Goal: Navigation & Orientation: Find specific page/section

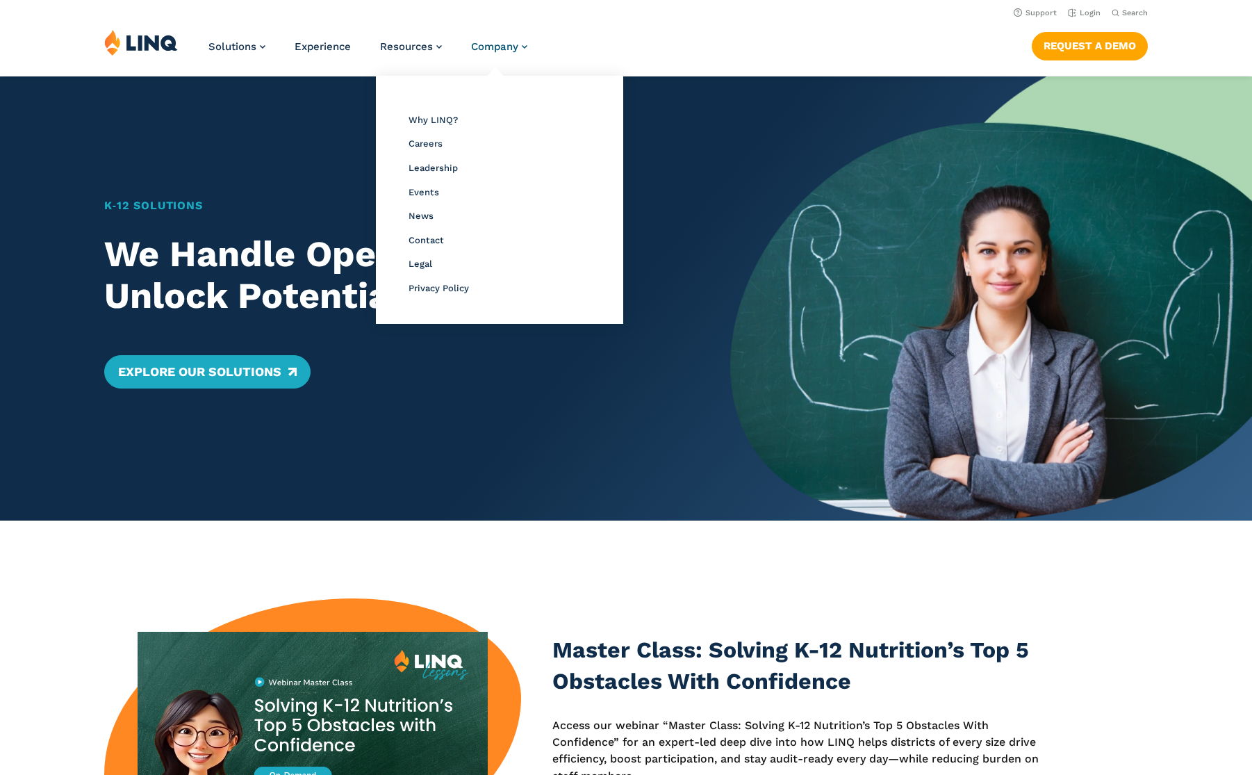
click at [511, 51] on span "Company" at bounding box center [494, 46] width 47 height 13
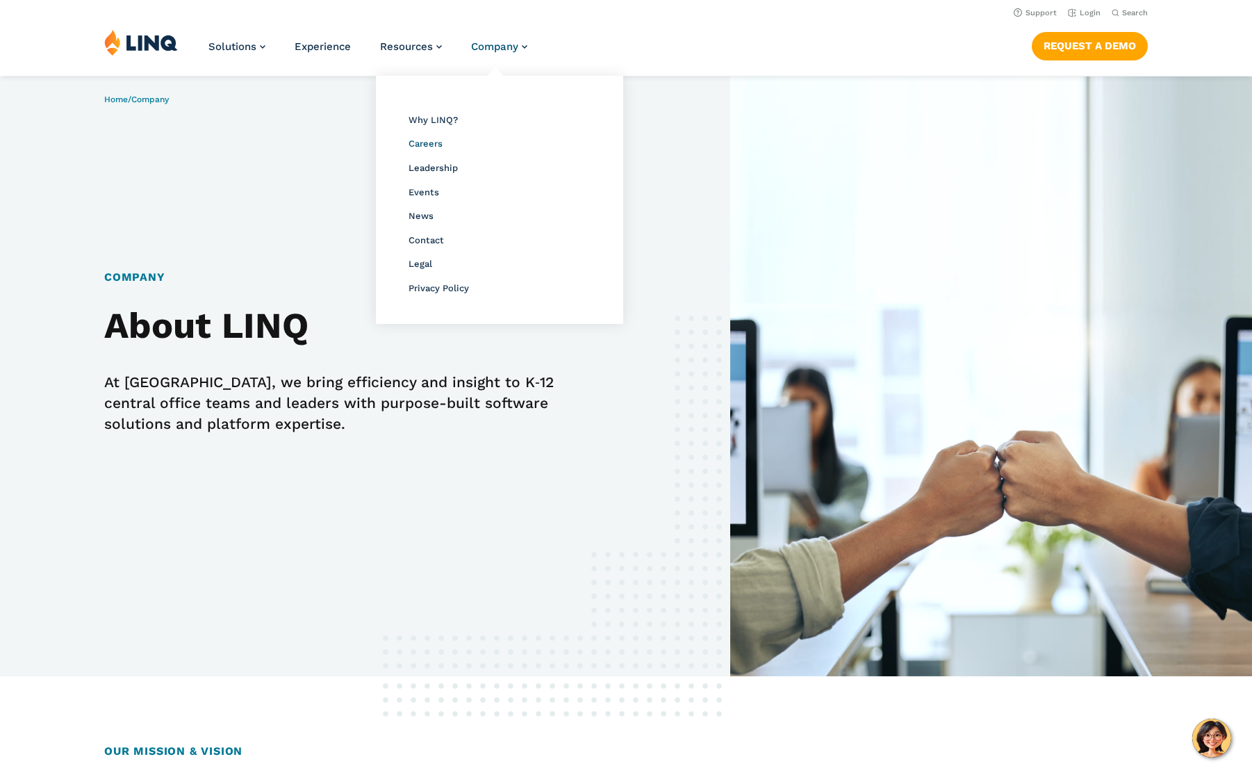
click at [427, 142] on span "Careers" at bounding box center [426, 143] width 34 height 10
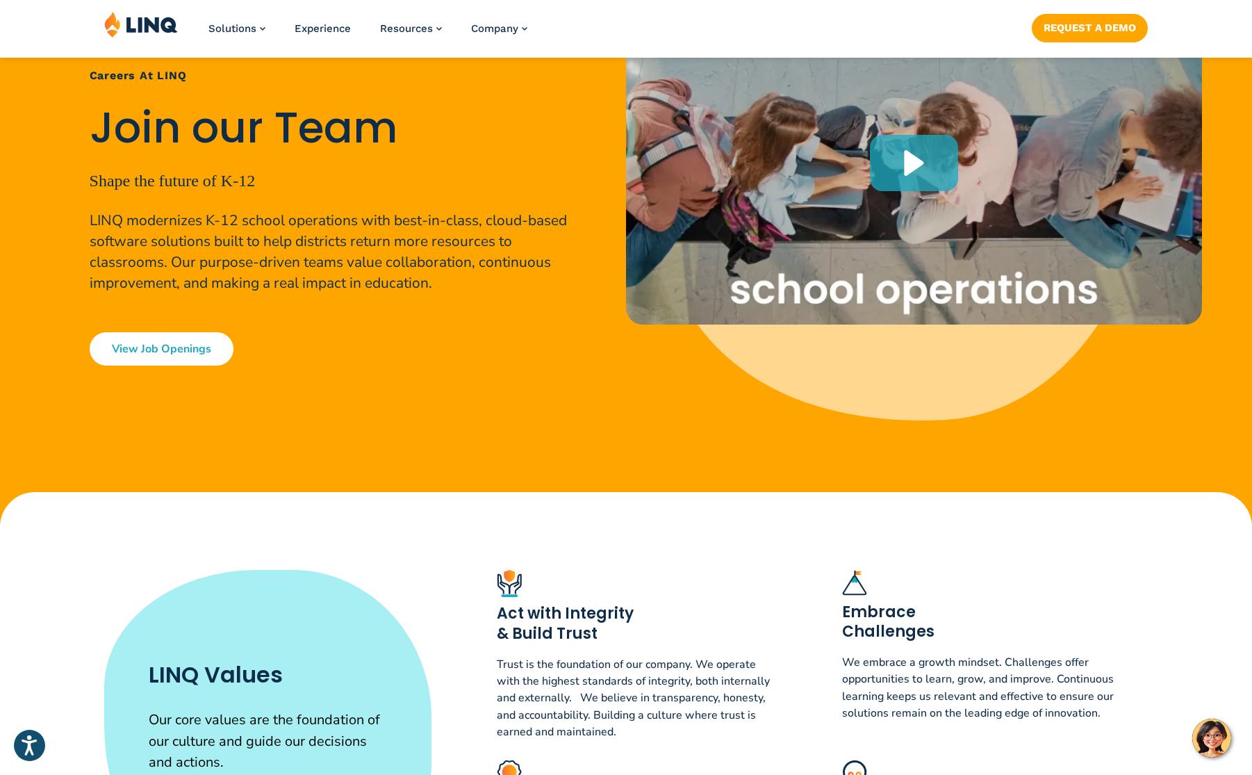
click at [213, 339] on link "View Job Openings" at bounding box center [162, 348] width 144 height 33
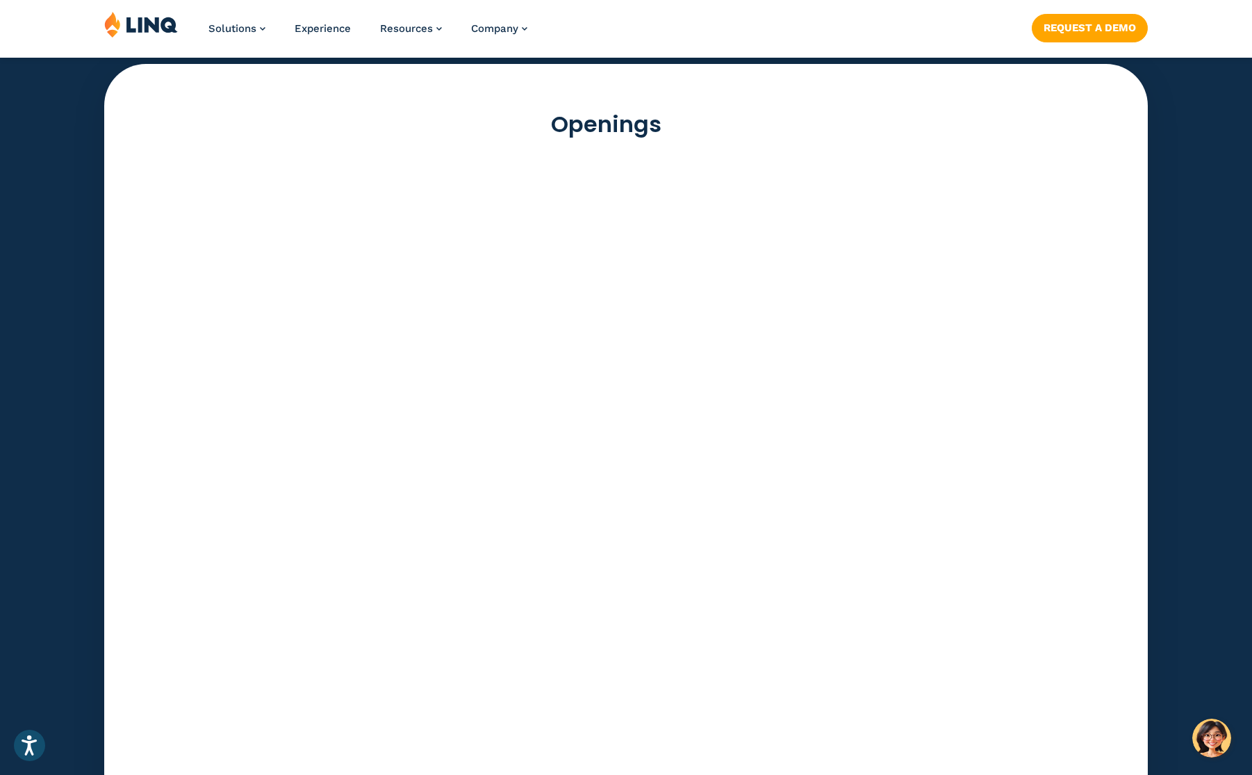
scroll to position [3891, 0]
